Goal: Task Accomplishment & Management: Manage account settings

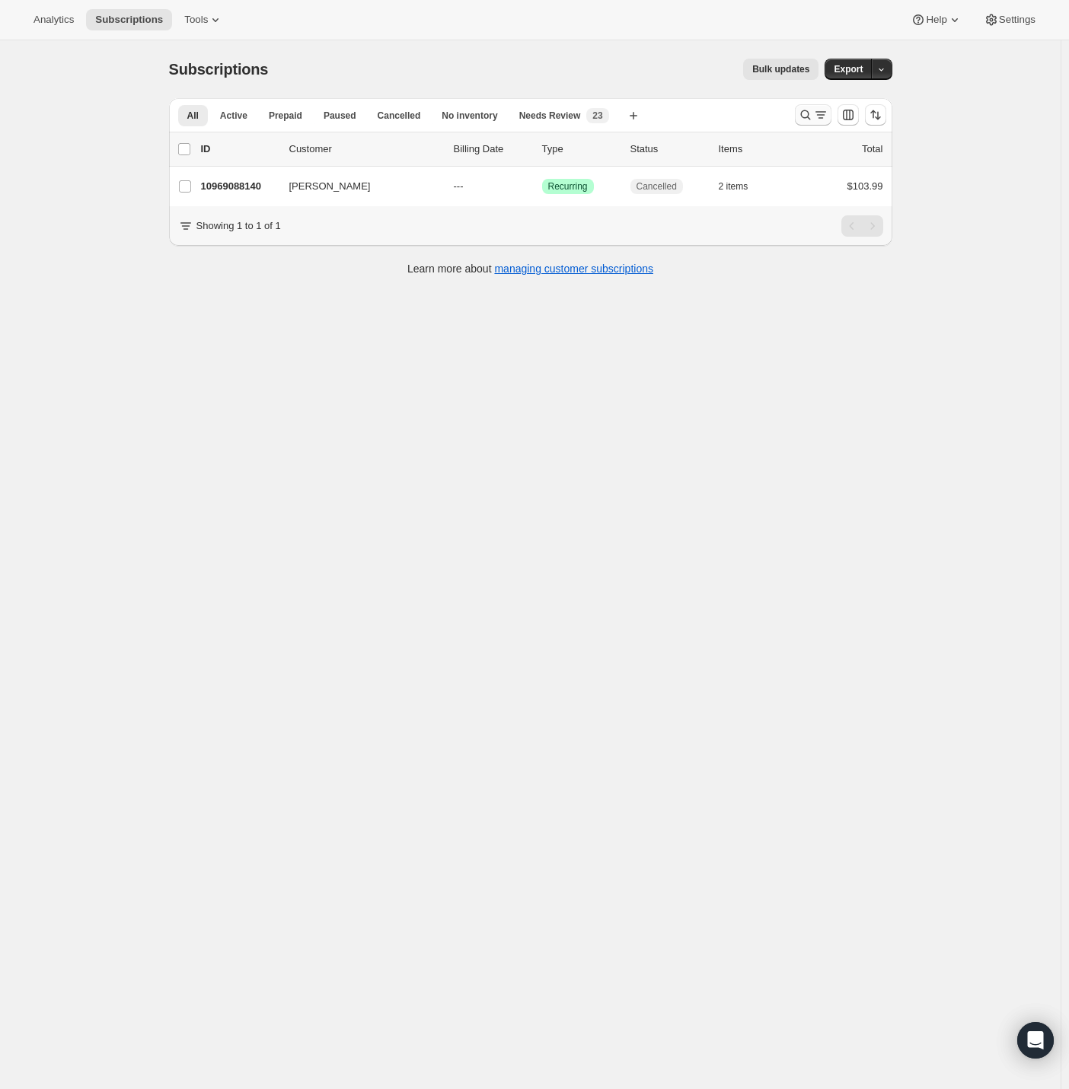
click at [808, 119] on icon "Search and filter results" at bounding box center [805, 114] width 15 height 15
